Goal: Navigation & Orientation: Find specific page/section

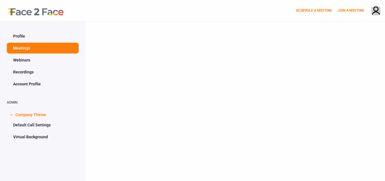
click at [20, 36] on link "Profile" at bounding box center [43, 36] width 72 height 11
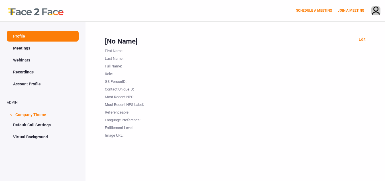
click at [21, 49] on link "Meetings" at bounding box center [43, 48] width 72 height 11
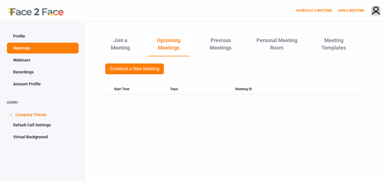
click at [23, 64] on link "Webinars" at bounding box center [43, 60] width 72 height 11
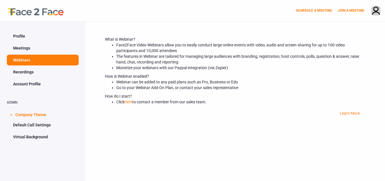
click at [24, 72] on link "Recordings" at bounding box center [43, 72] width 72 height 11
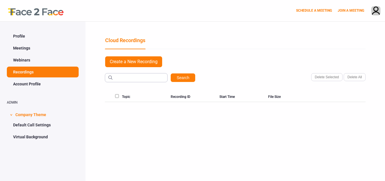
click at [25, 83] on link "Account Profile" at bounding box center [43, 84] width 72 height 11
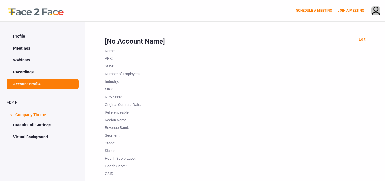
click at [38, 114] on span "Company Theme" at bounding box center [30, 114] width 31 height 11
click at [39, 125] on link "Default Call Settings" at bounding box center [43, 125] width 72 height 11
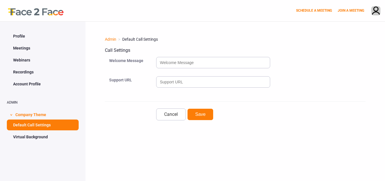
click at [36, 135] on link "Virtual Background" at bounding box center [43, 137] width 72 height 11
